Goal: Check status: Check status

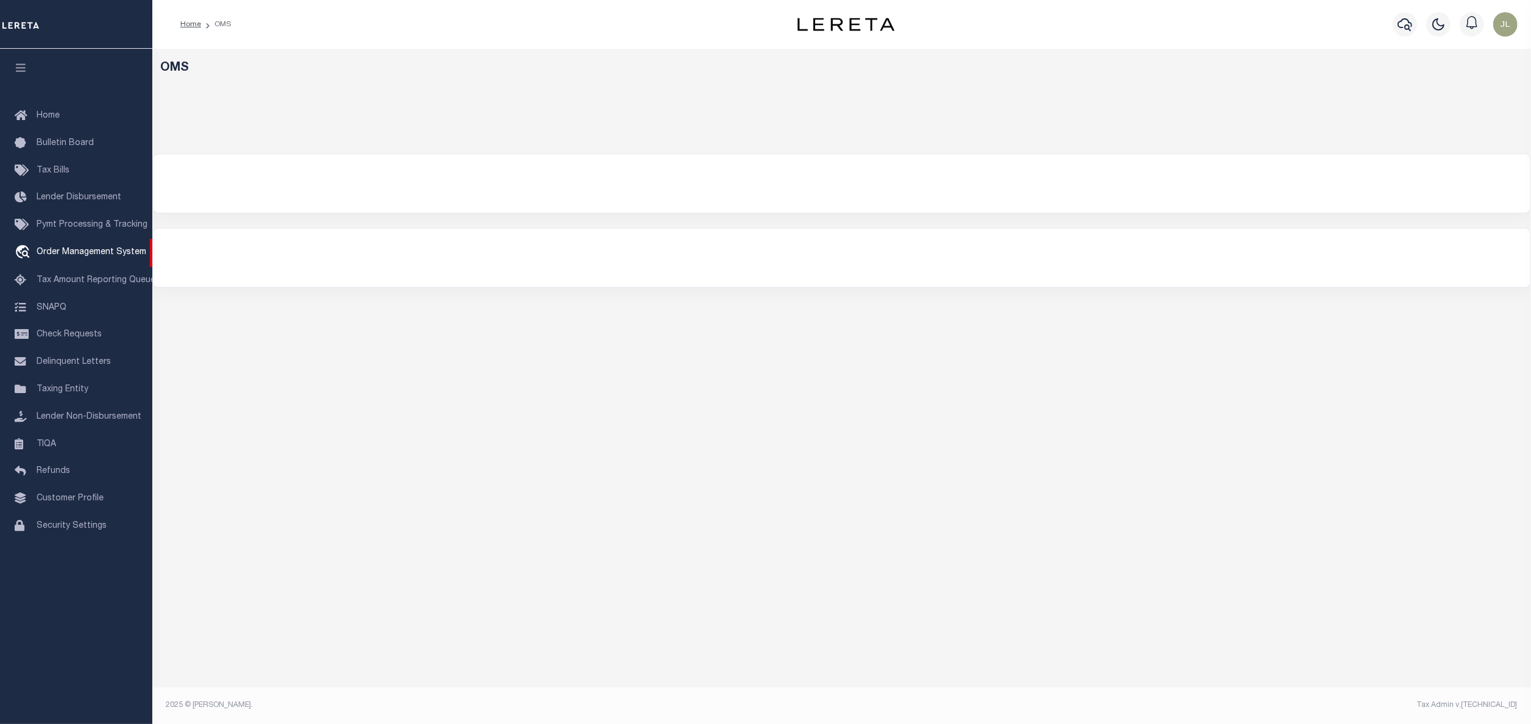
select select "200"
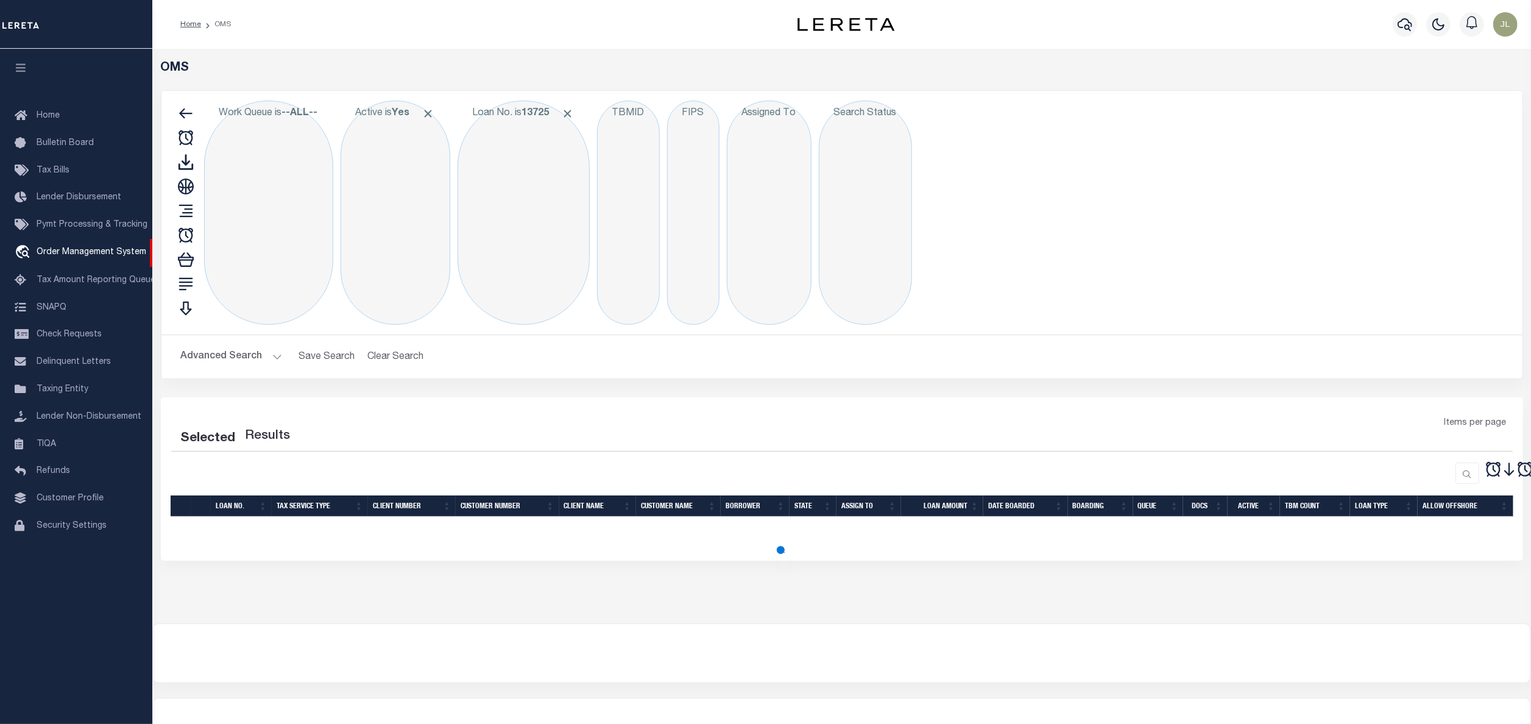
select select "200"
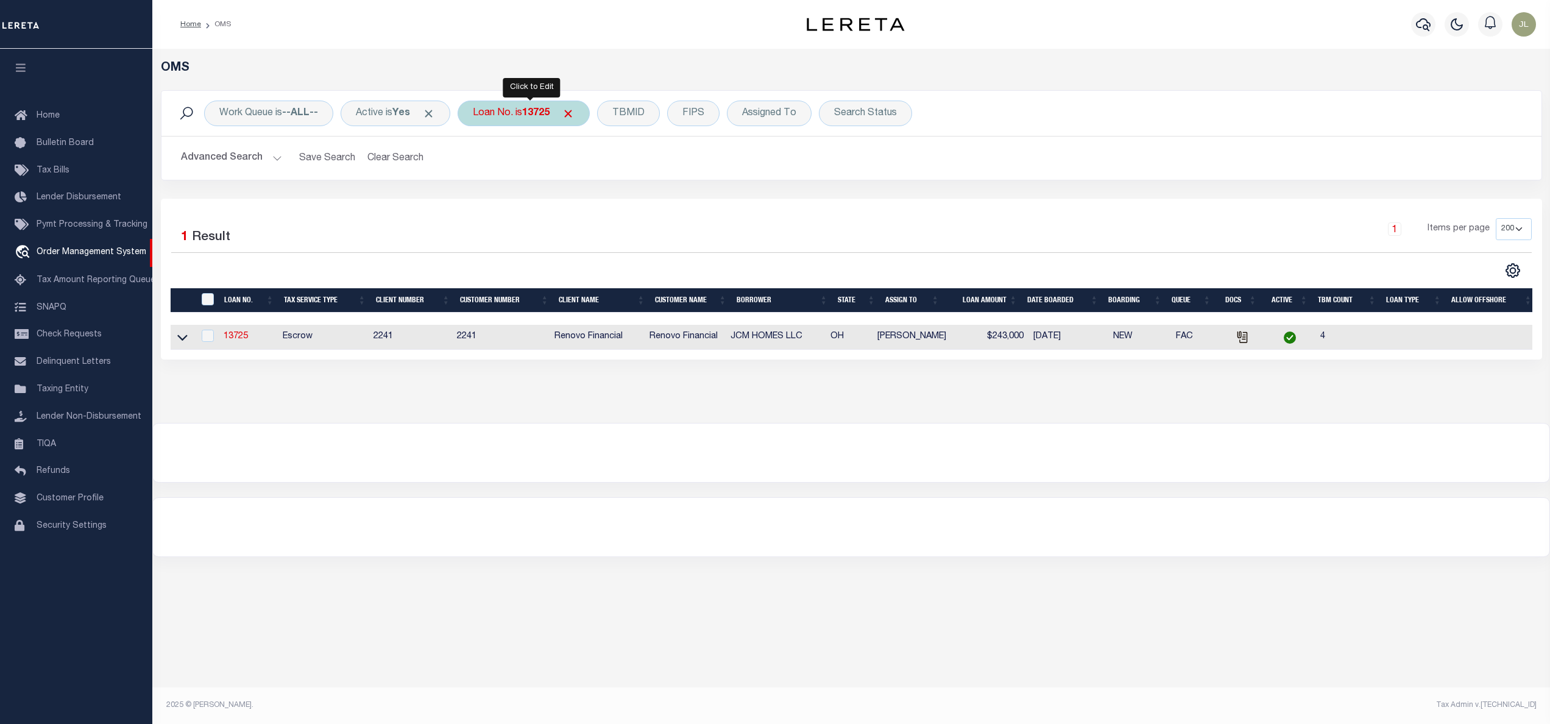
click at [510, 112] on div "Loan No. is 13725" at bounding box center [524, 114] width 132 height 26
click at [653, 198] on input "Apply" at bounding box center [635, 199] width 36 height 20
click at [180, 337] on icon at bounding box center [182, 337] width 10 height 13
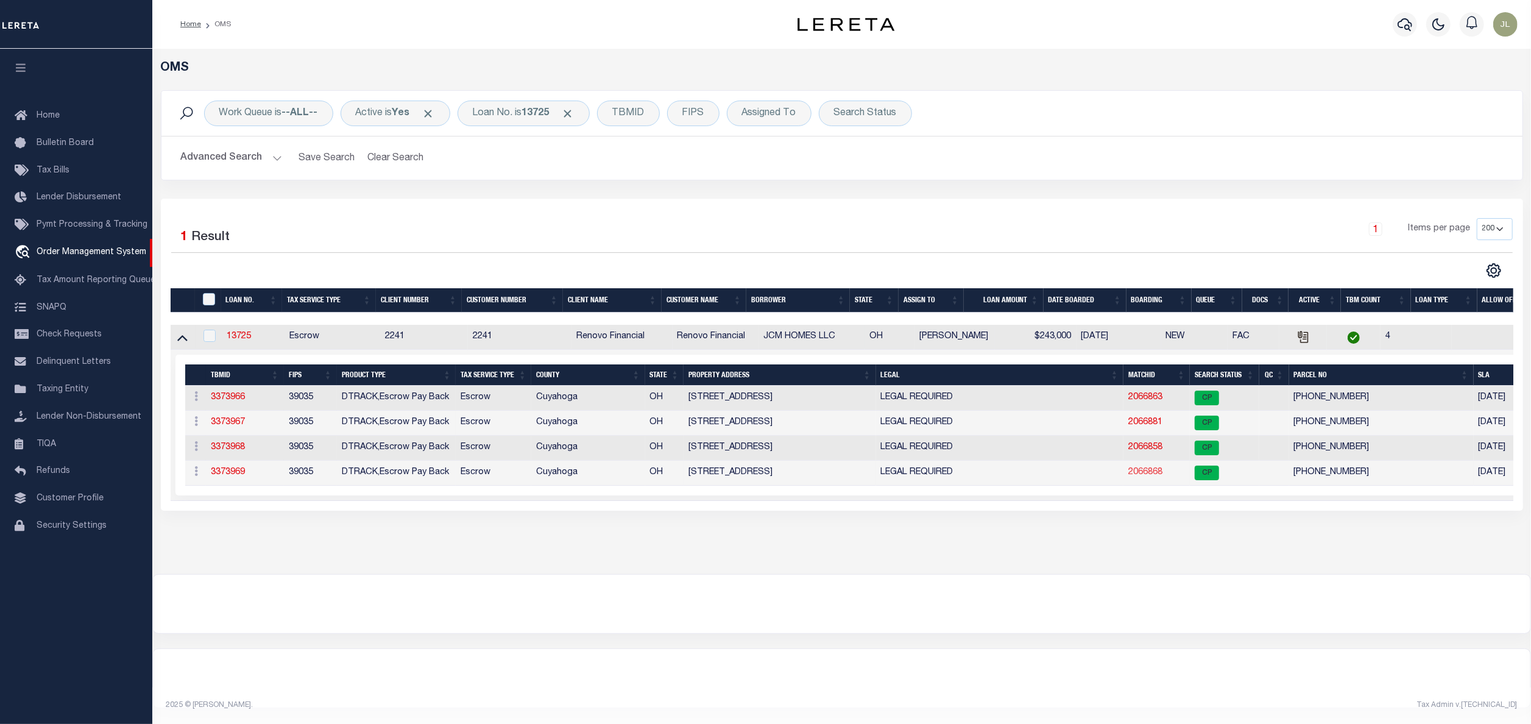
click at [1144, 474] on link "2066868" at bounding box center [1145, 472] width 34 height 9
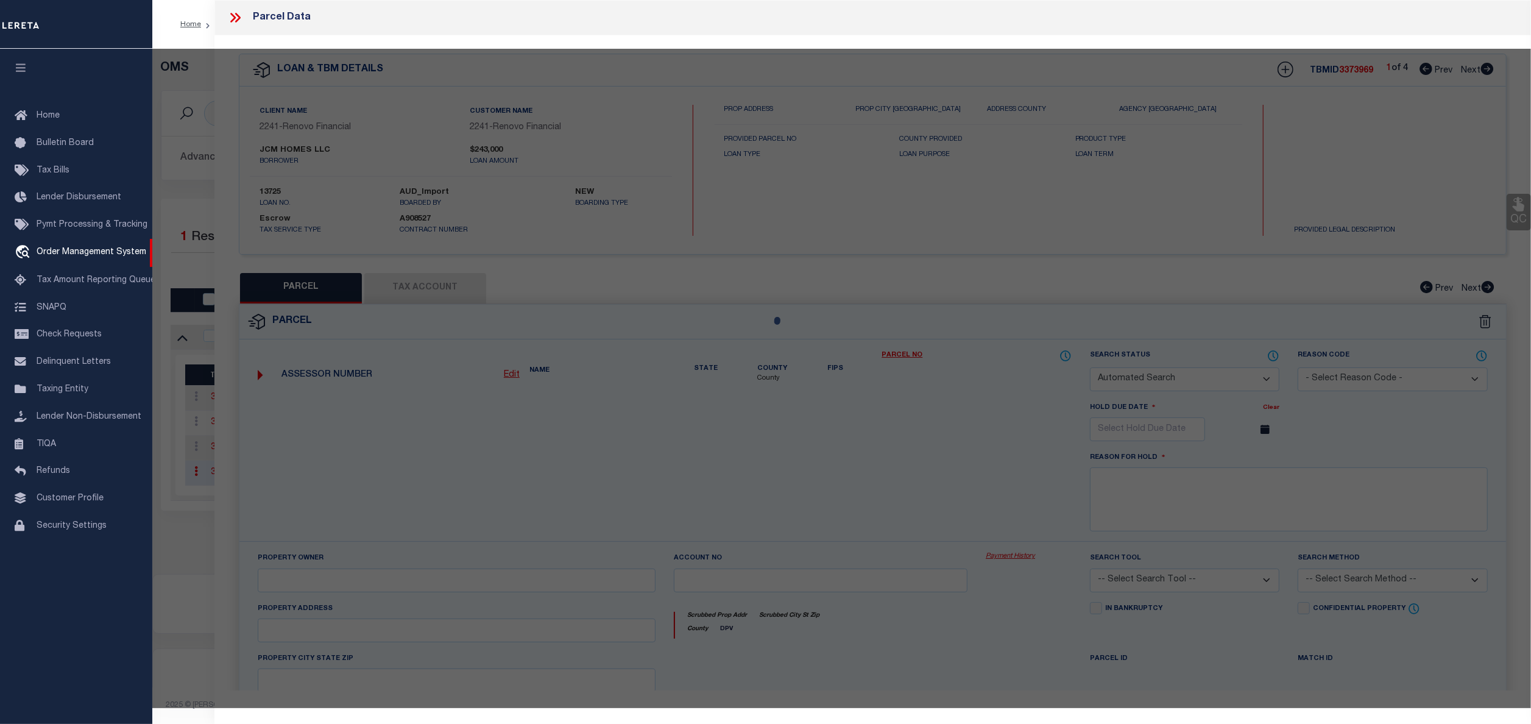
checkbox input "false"
select select "CP"
type input "JCM HOMES LLC"
select select "AGW"
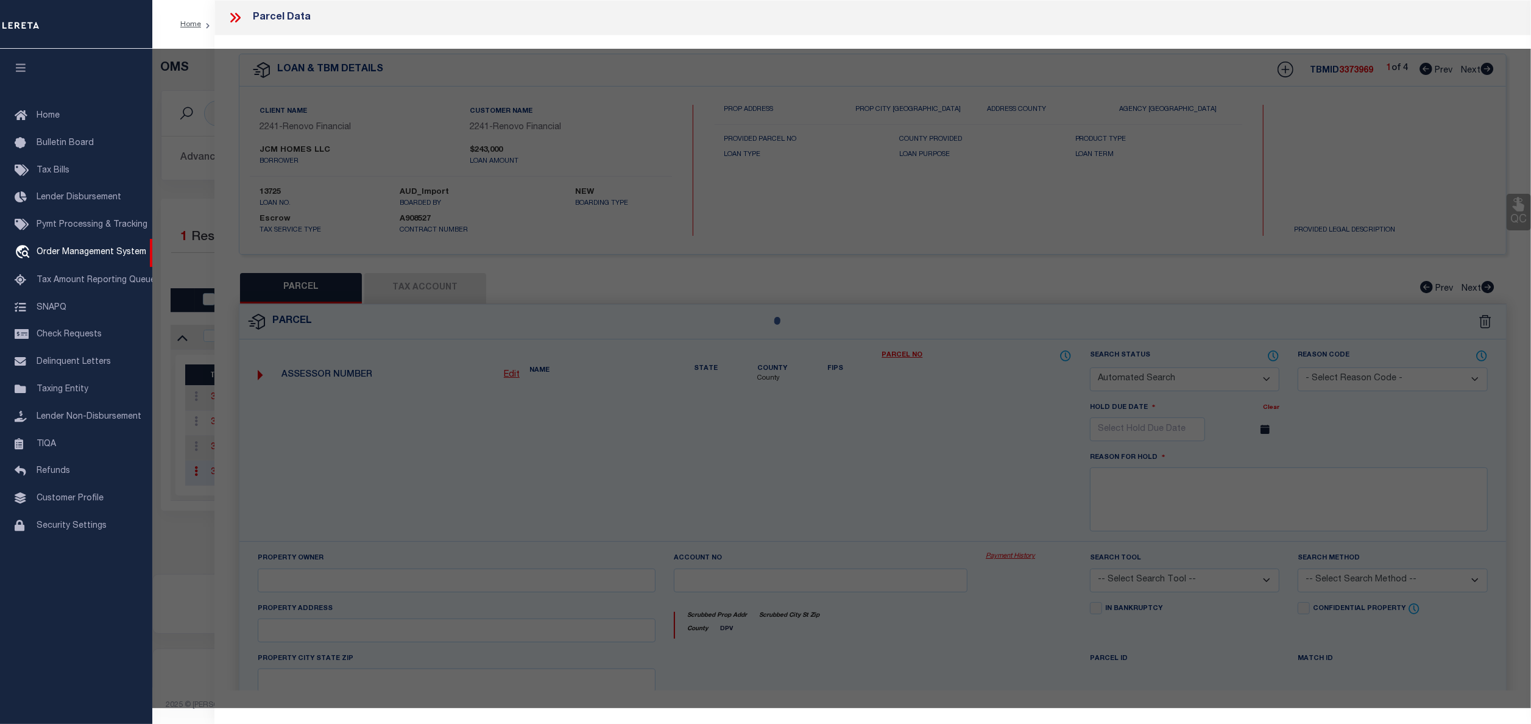
select select
type input "[STREET_ADDRESS]"
checkbox input "false"
type input "[GEOGRAPHIC_DATA]"
type textarea "14 MAPLEHTS 0988 ALL"
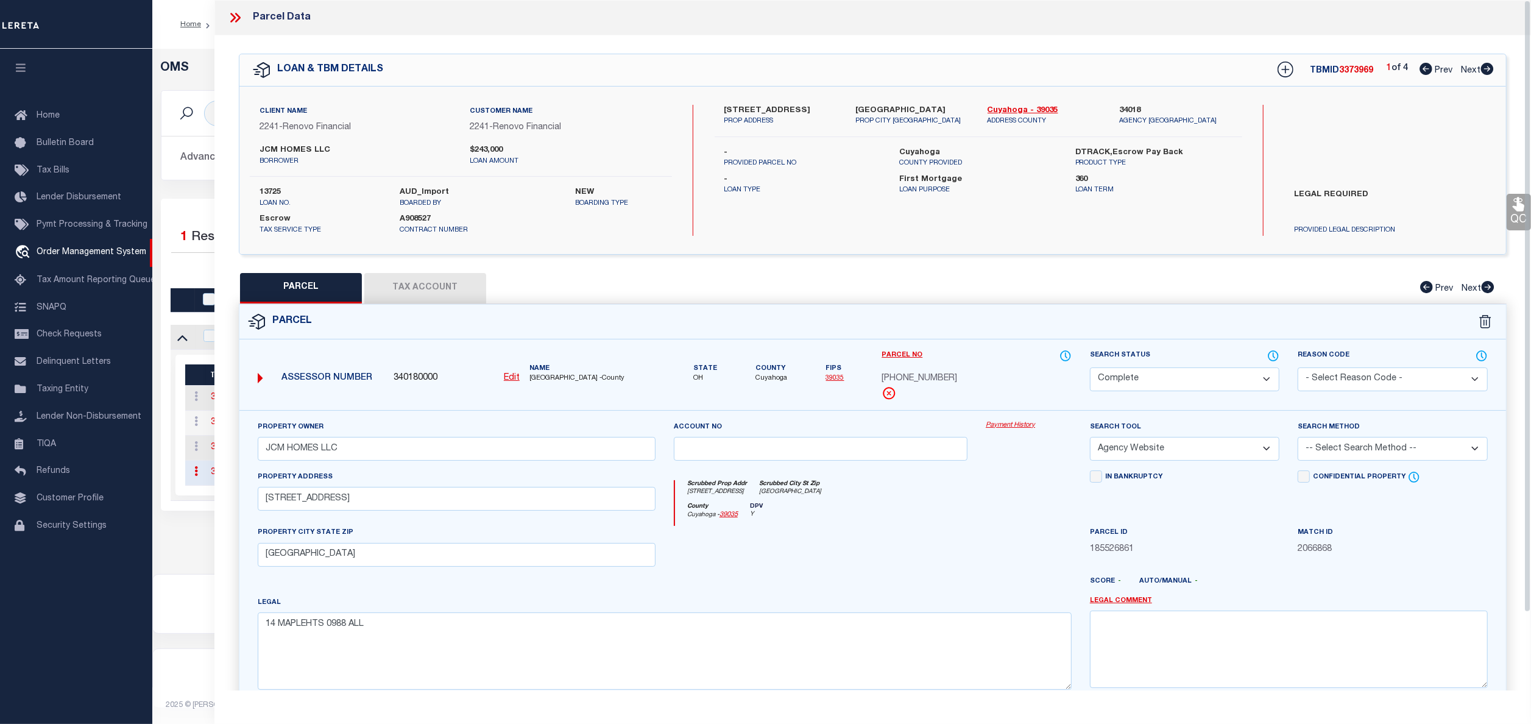
scroll to position [11, 0]
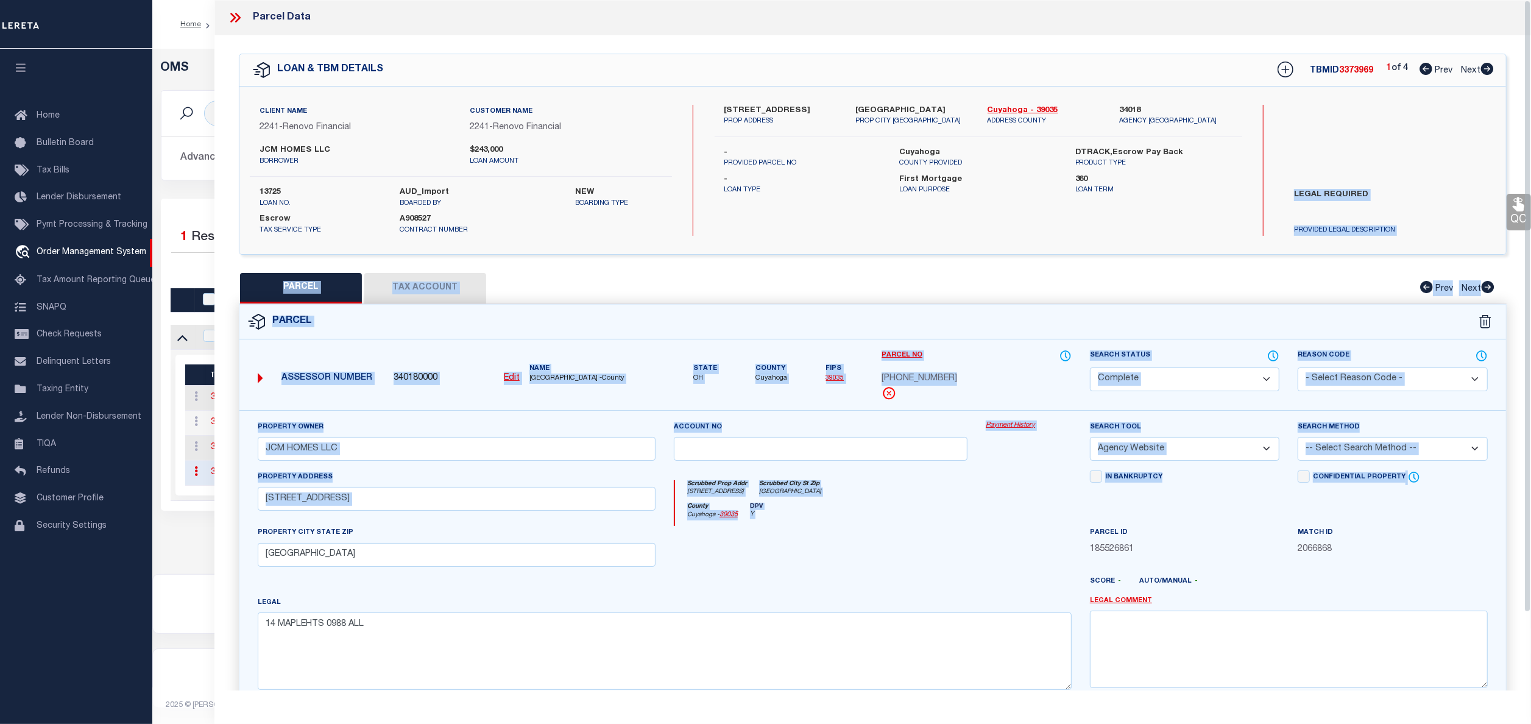
drag, startPoint x: 1525, startPoint y: 171, endPoint x: 1521, endPoint y: 524, distance: 353.4
click at [1521, 524] on div "QC QC QC" at bounding box center [872, 404] width 1317 height 738
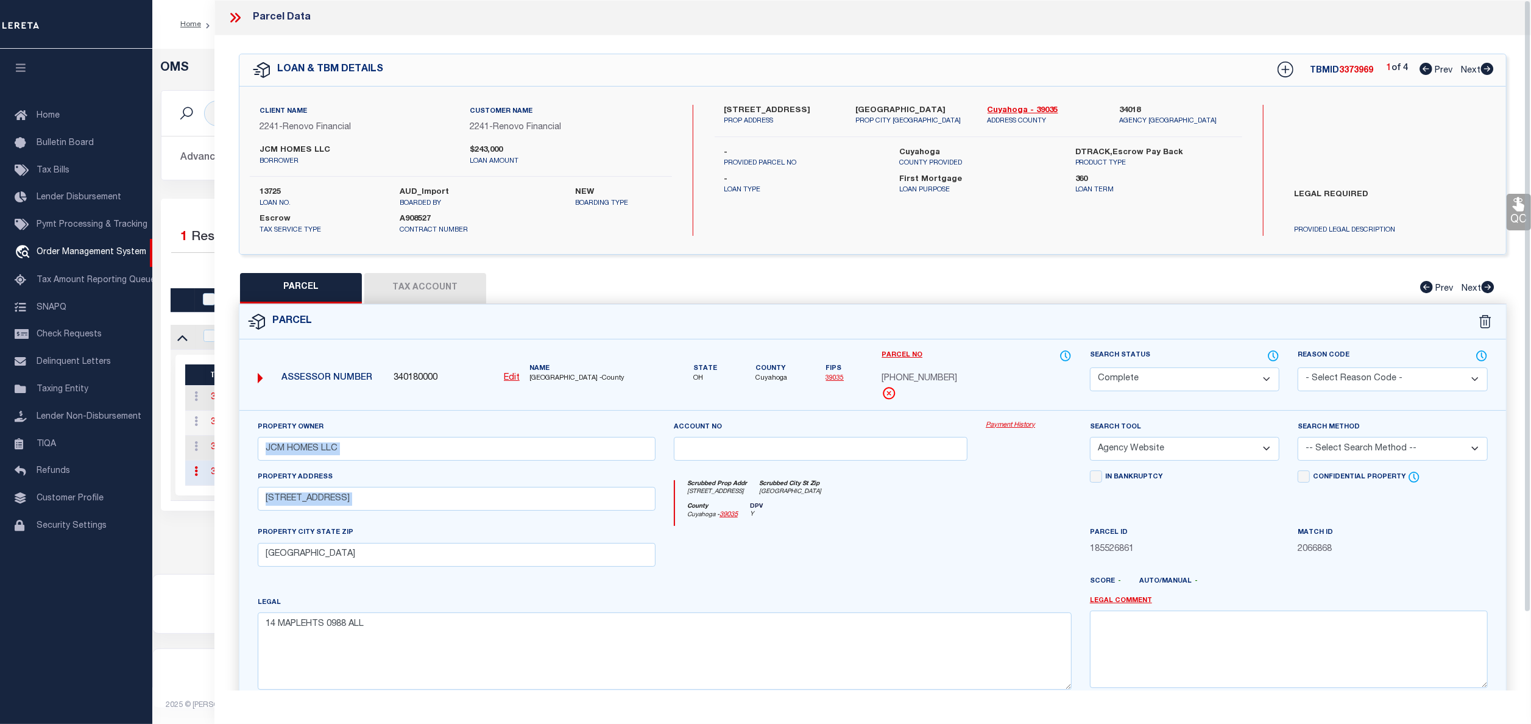
scroll to position [88, 0]
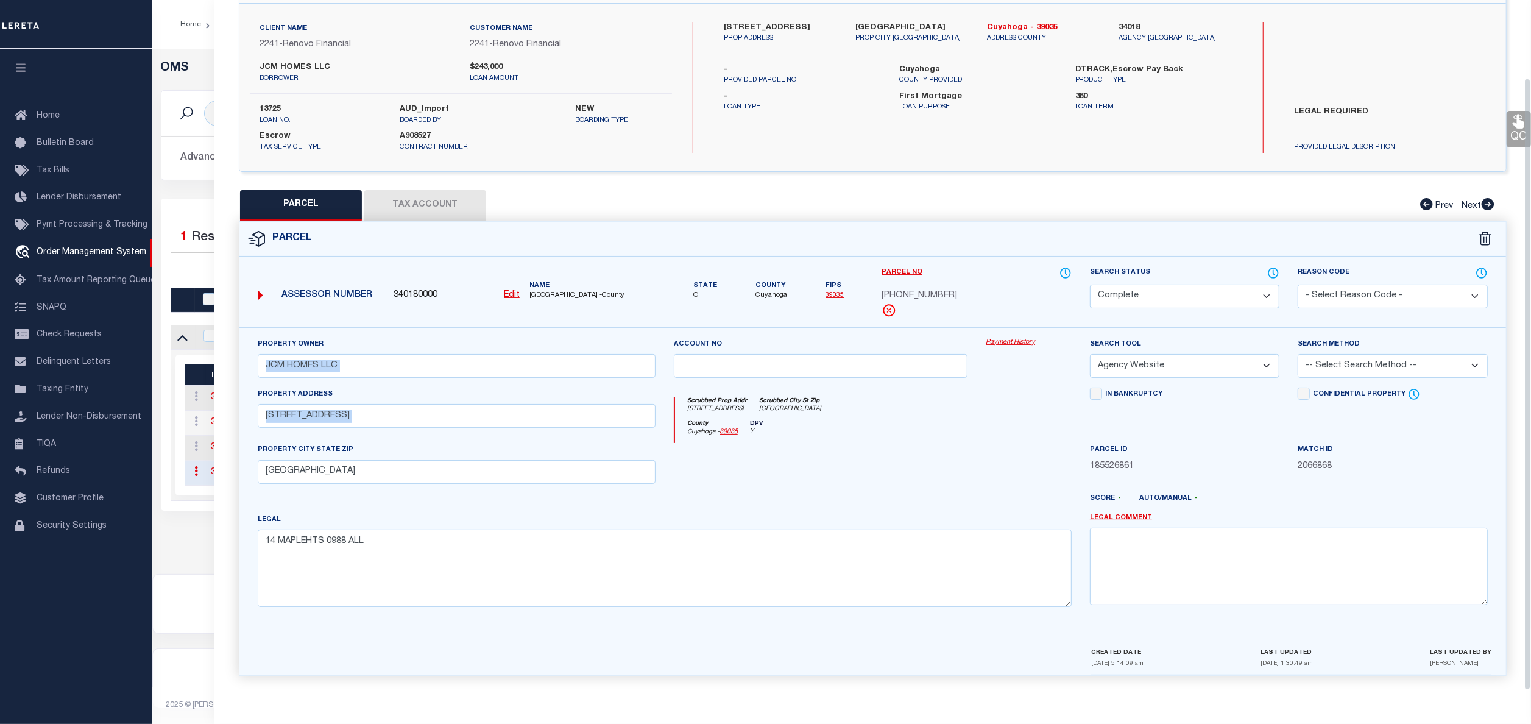
drag, startPoint x: 1529, startPoint y: 539, endPoint x: 1531, endPoint y: 663, distance: 124.3
click at [1531, 663] on div "Parcel Data QC QC QC - Select Status - Ready to QC" at bounding box center [872, 345] width 1317 height 690
click at [986, 476] on div at bounding box center [1029, 468] width 104 height 50
click at [1014, 342] on link "Payment History" at bounding box center [1029, 343] width 86 height 10
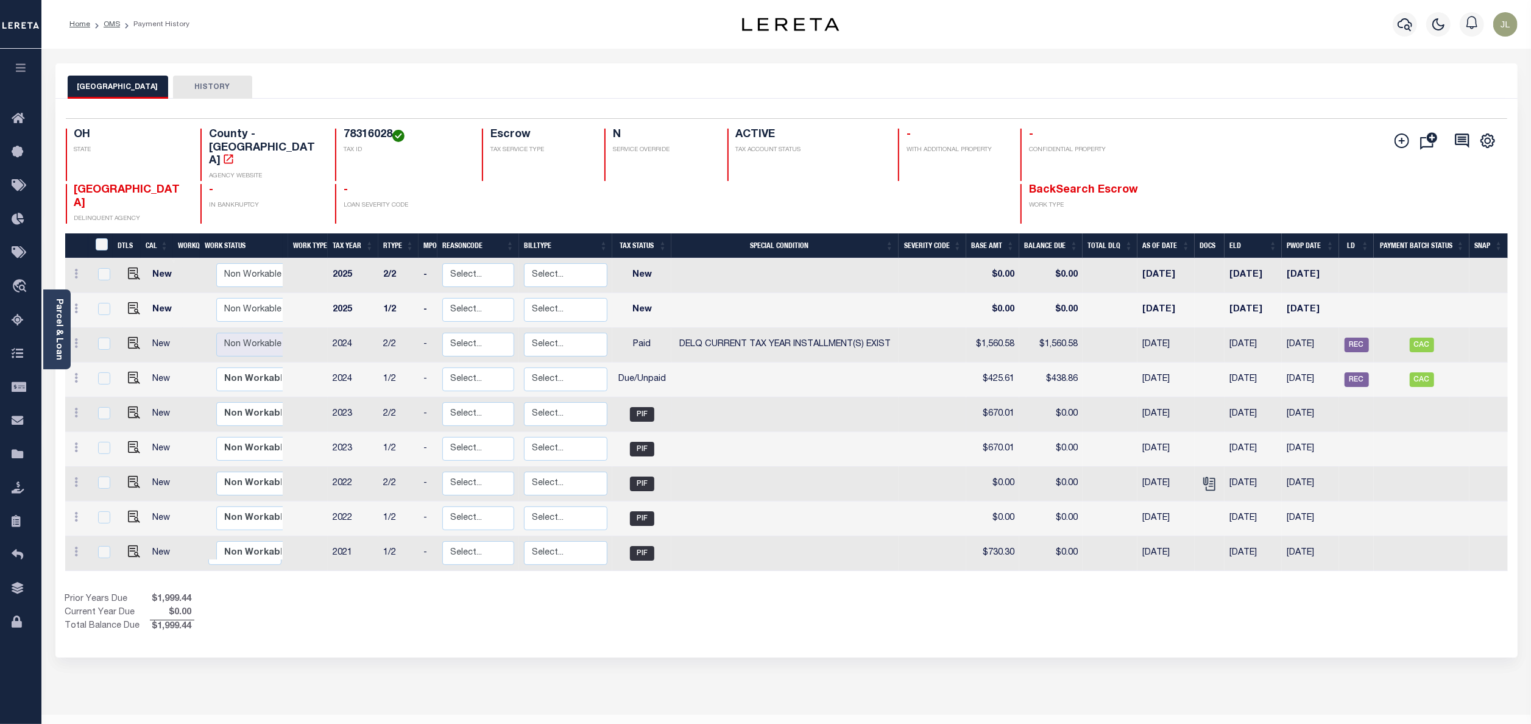
click at [932, 403] on td at bounding box center [933, 414] width 68 height 35
checkbox input "true"
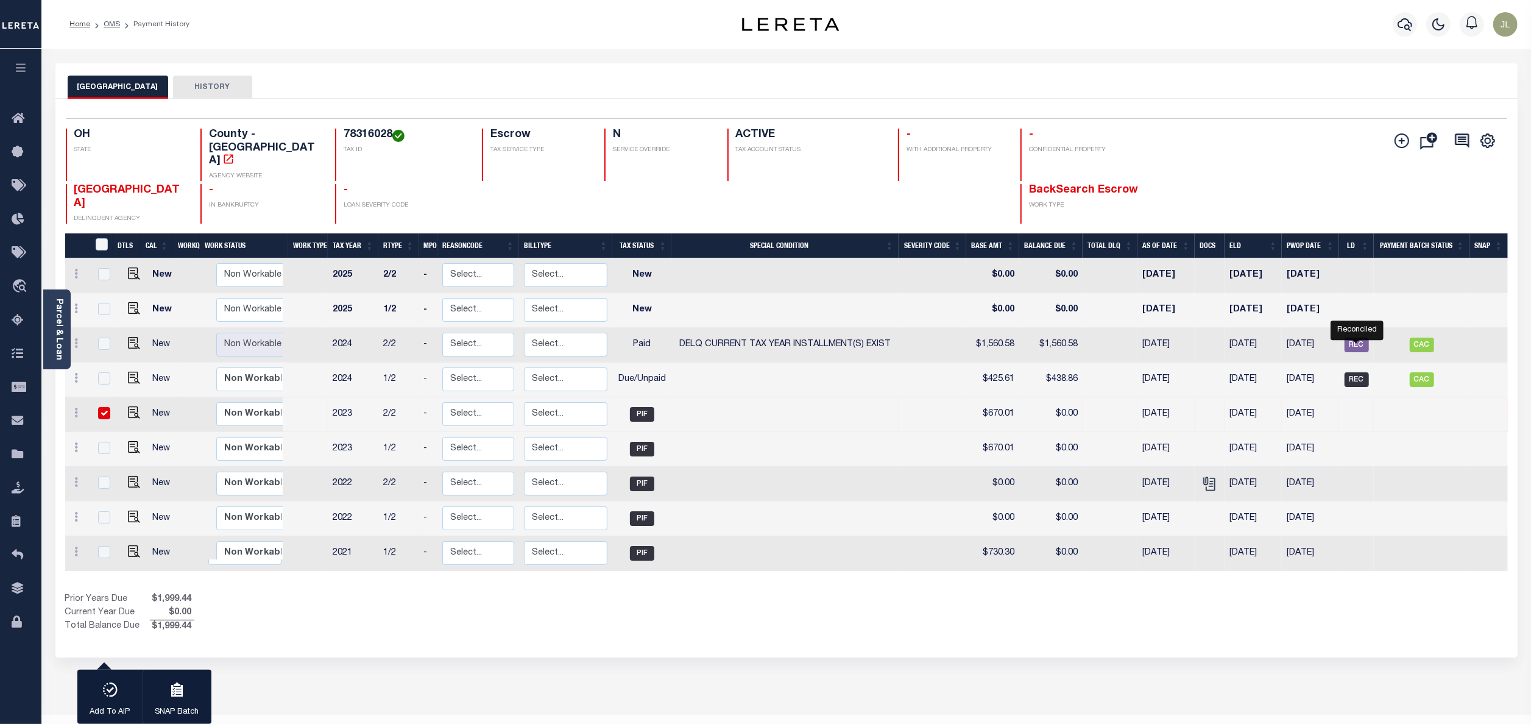
click at [1349, 372] on span "REC" at bounding box center [1357, 379] width 24 height 15
checkbox input "true"
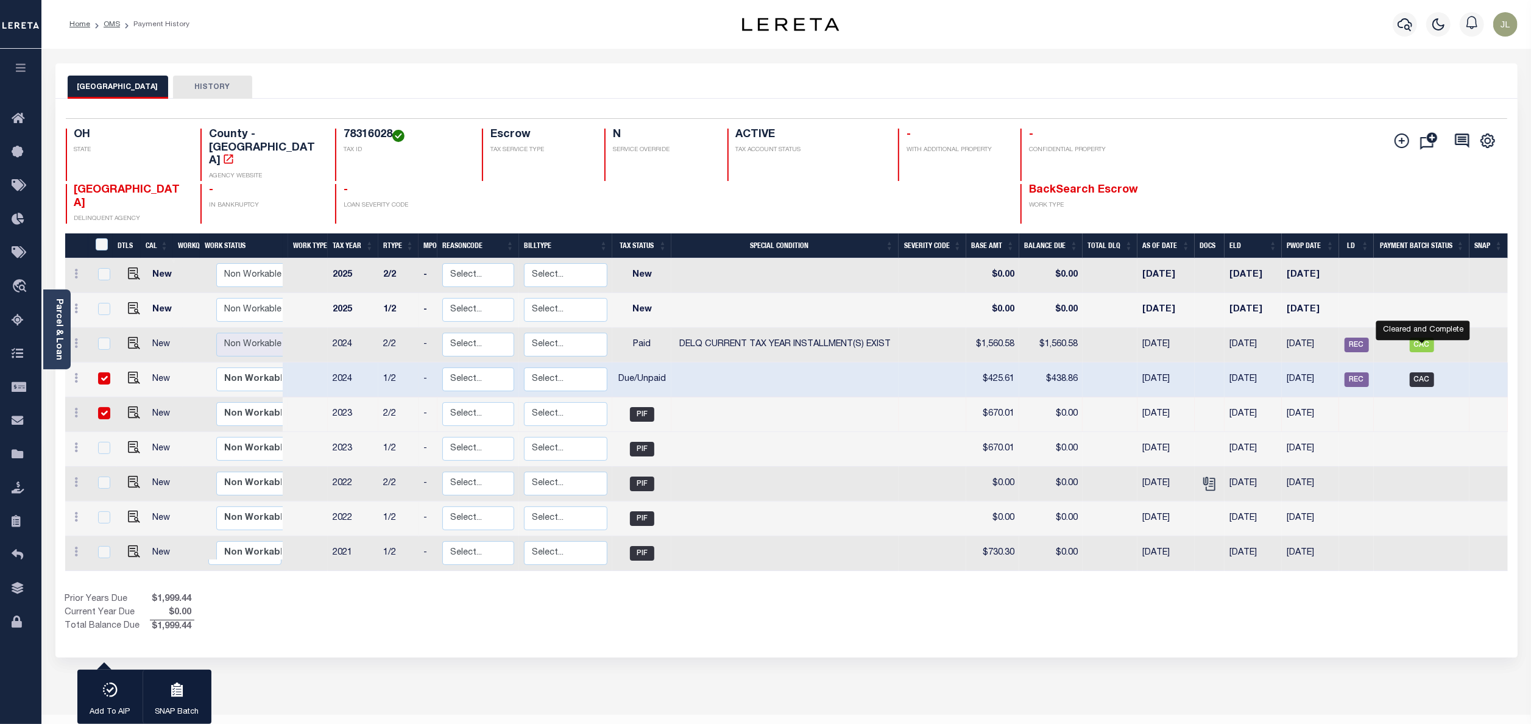
click at [1417, 372] on span "CAC" at bounding box center [1422, 379] width 24 height 15
checkbox input "false"
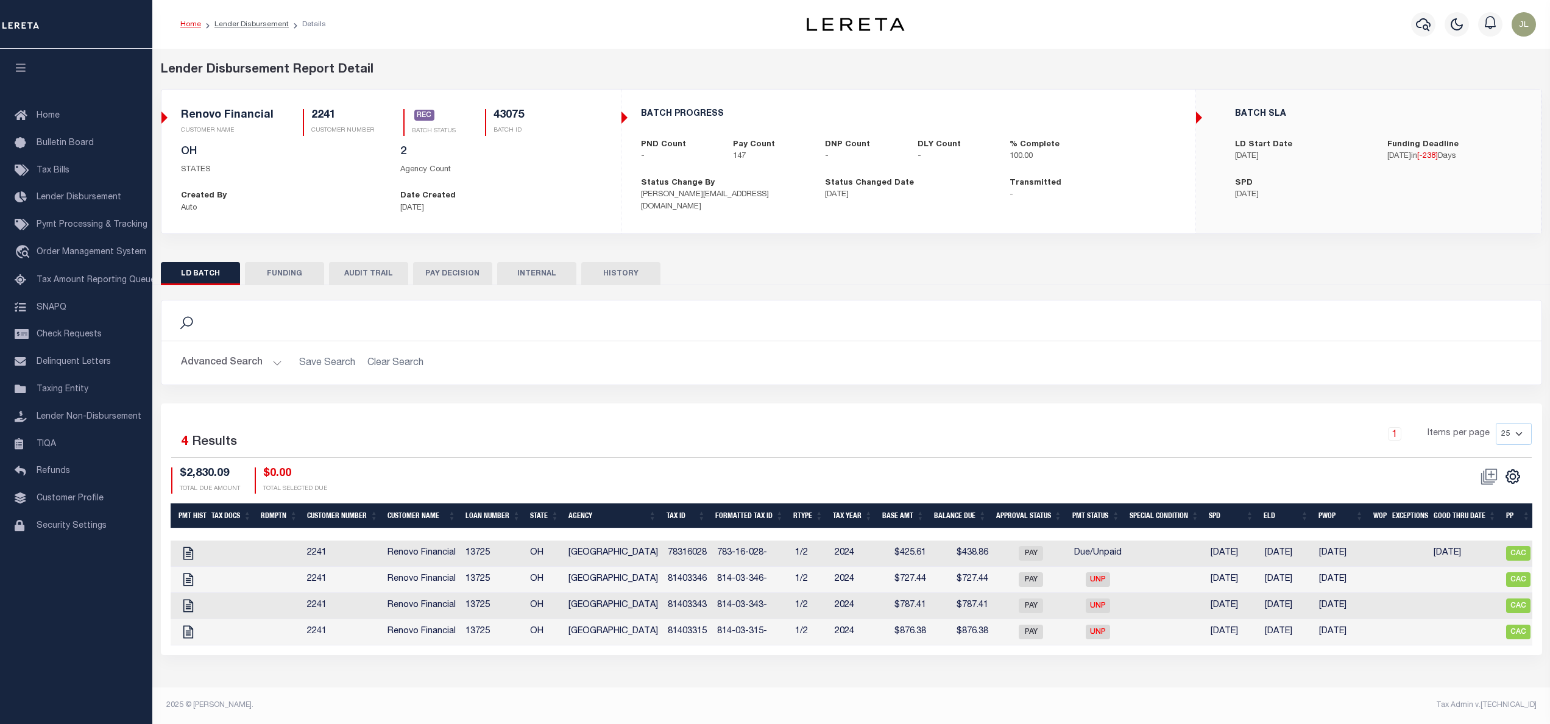
scroll to position [0, 118]
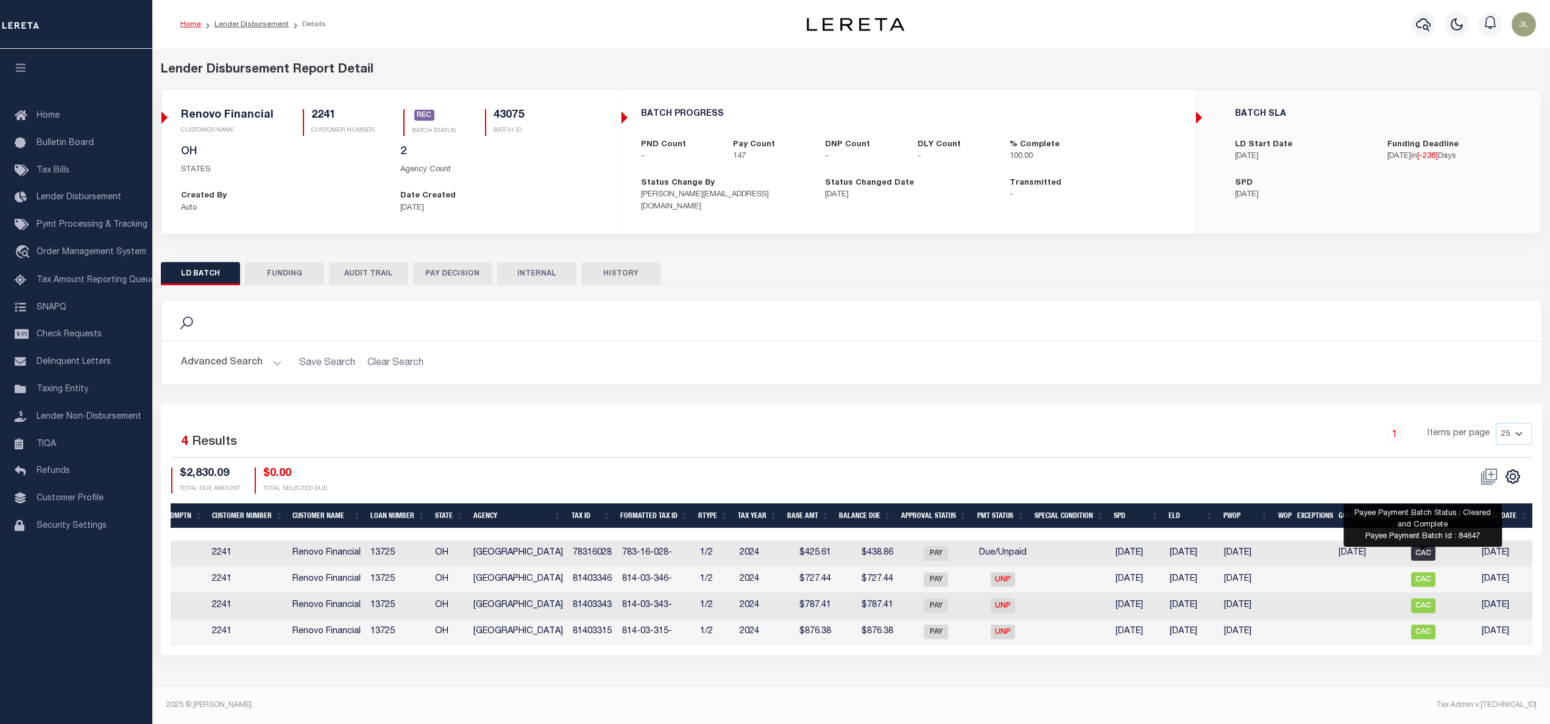
click at [1422, 559] on span "CAC" at bounding box center [1423, 553] width 24 height 15
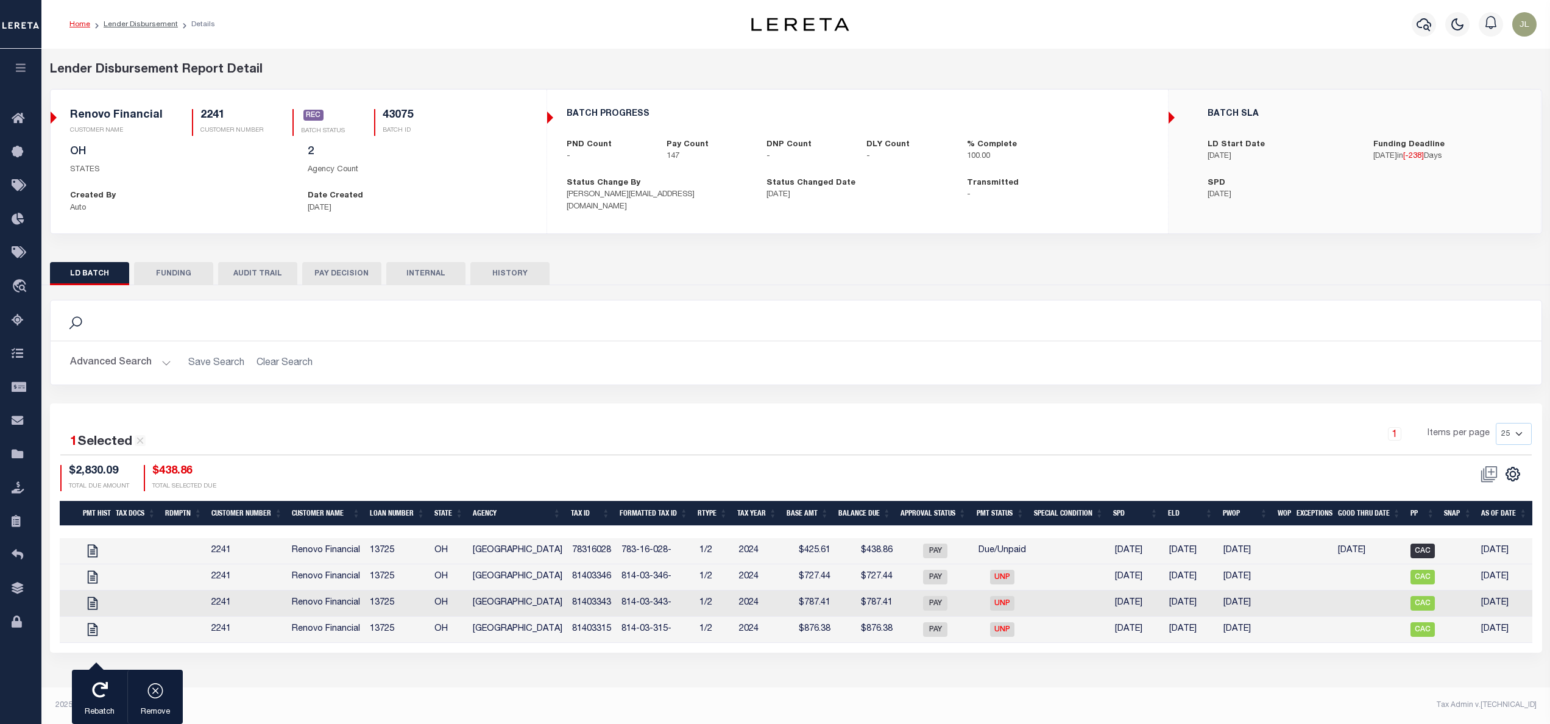
click at [1422, 558] on span "CAC" at bounding box center [1423, 551] width 24 height 15
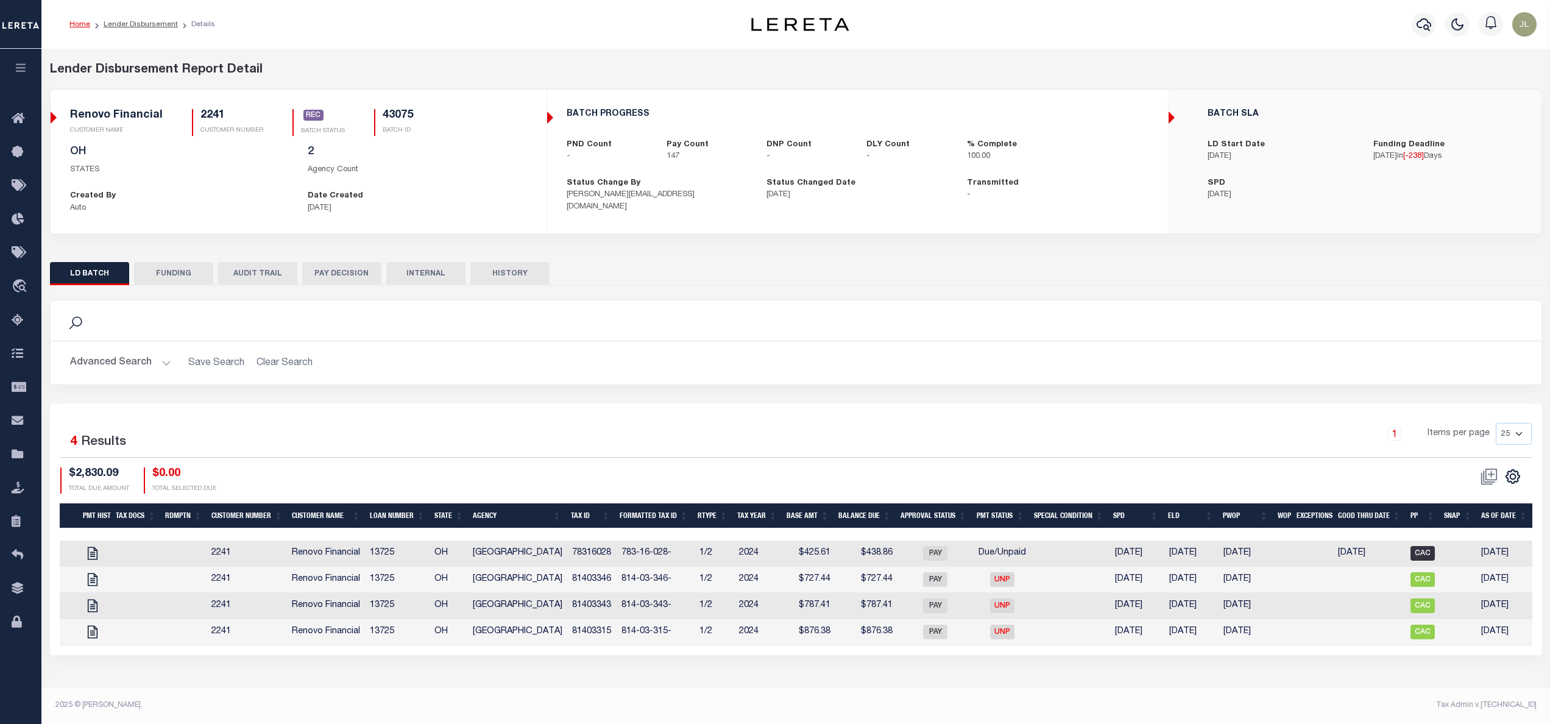
click at [1422, 559] on span "CAC" at bounding box center [1423, 553] width 24 height 15
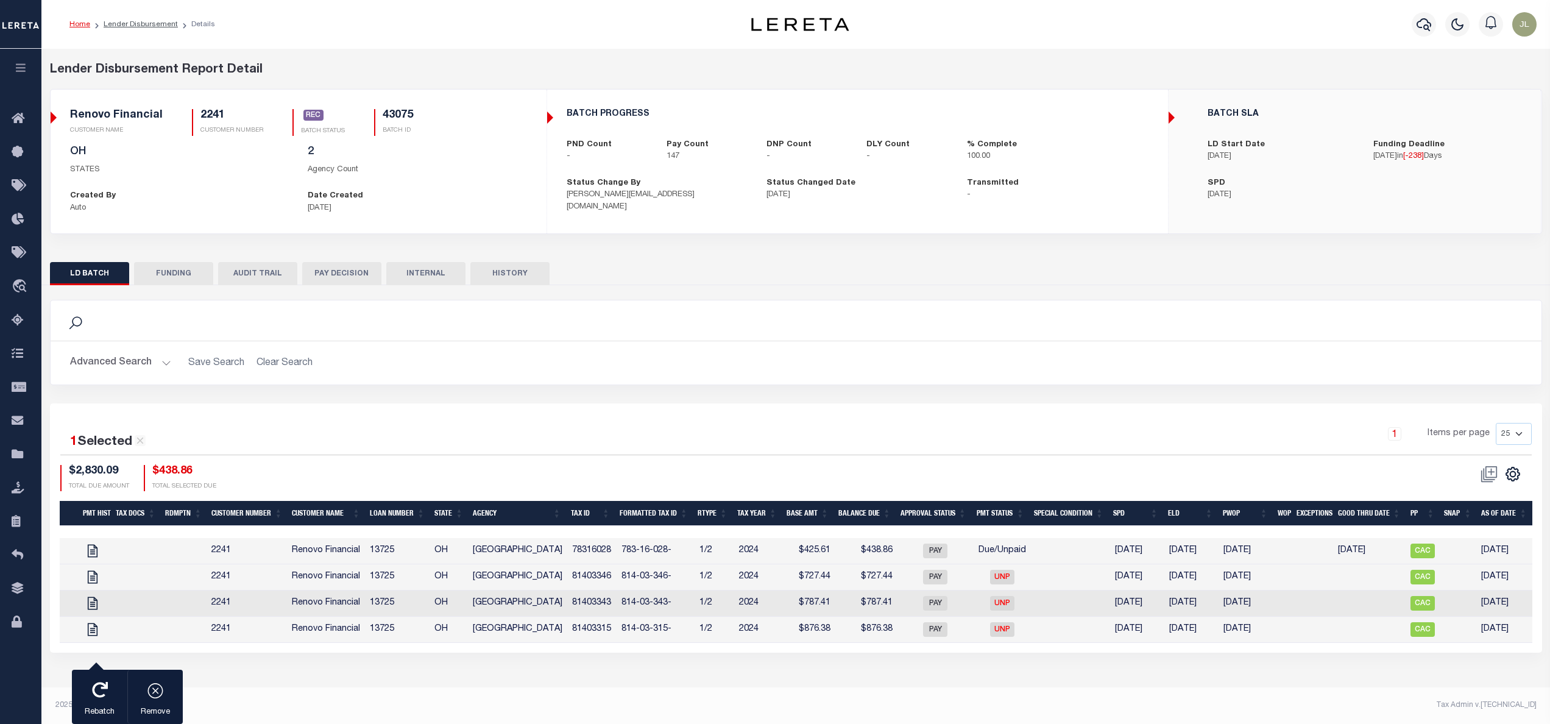
click at [1416, 547] on td "CAC" at bounding box center [1423, 551] width 34 height 26
checkbox input "false"
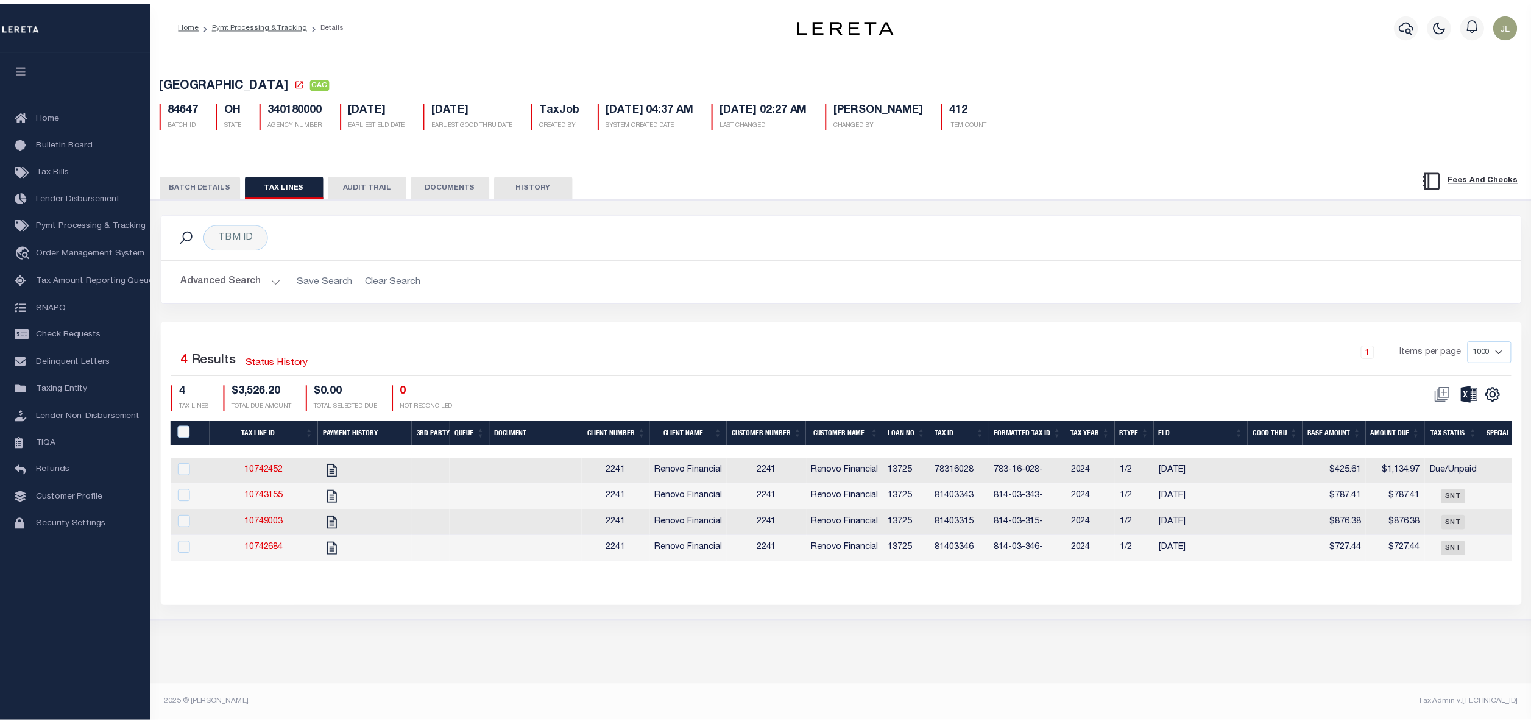
scroll to position [0, 2]
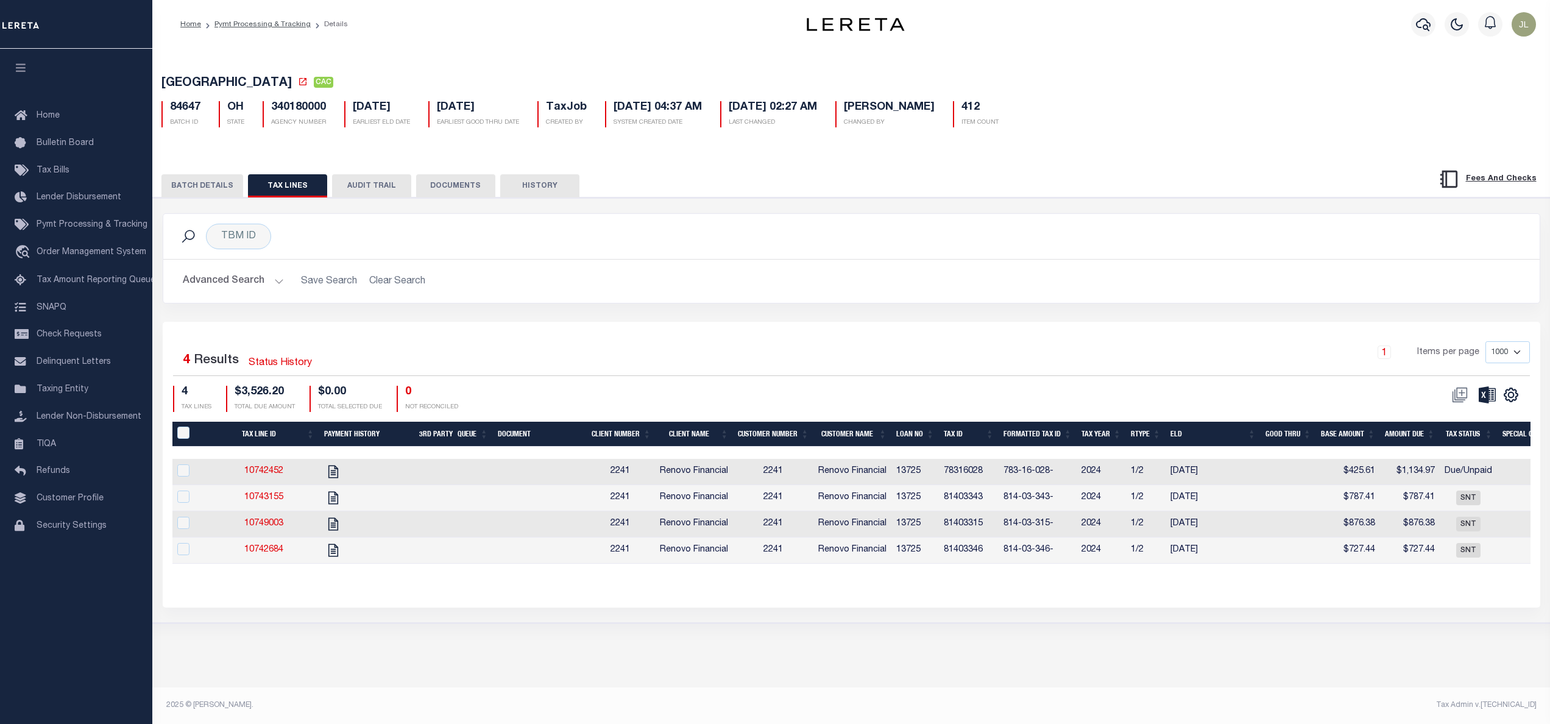
click at [205, 191] on button "BATCH DETAILS" at bounding box center [202, 185] width 82 height 23
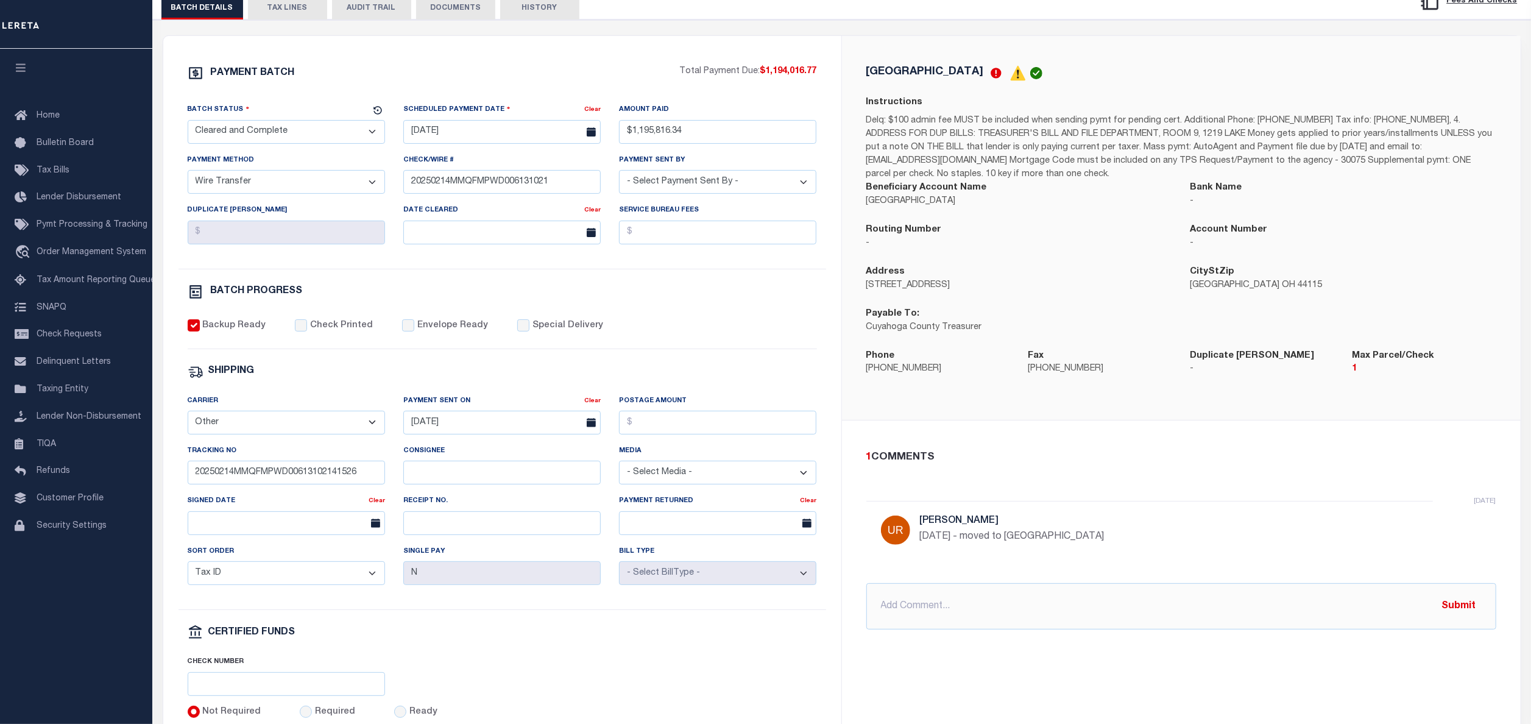
scroll to position [166, 0]
